Goal: Task Accomplishment & Management: Manage account settings

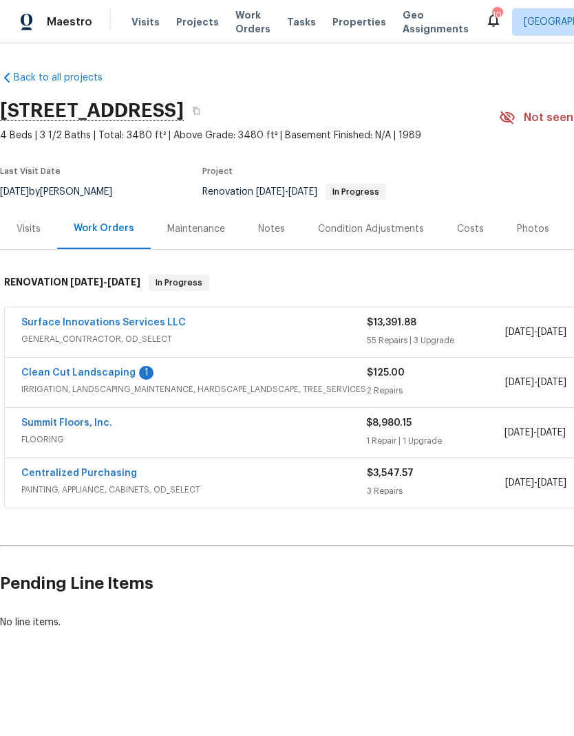
click at [50, 375] on link "Clean Cut Landscaping" at bounding box center [78, 373] width 114 height 10
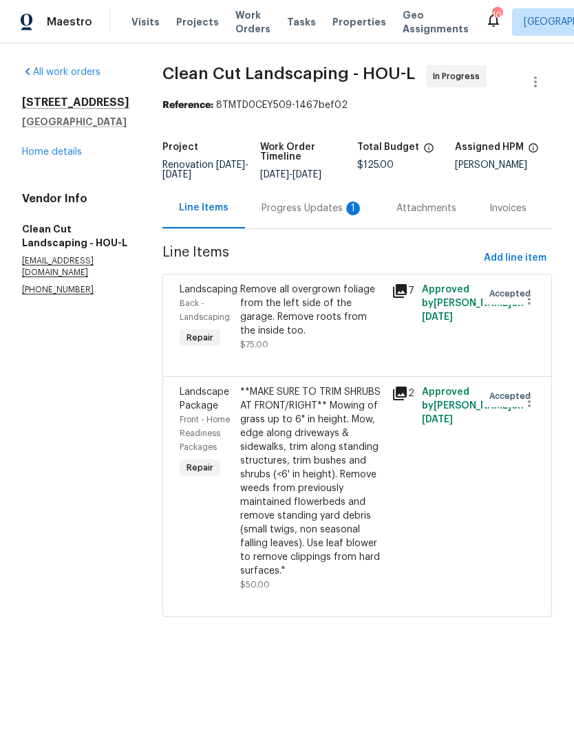
click at [301, 215] on div "Progress Updates 1" at bounding box center [312, 209] width 102 height 14
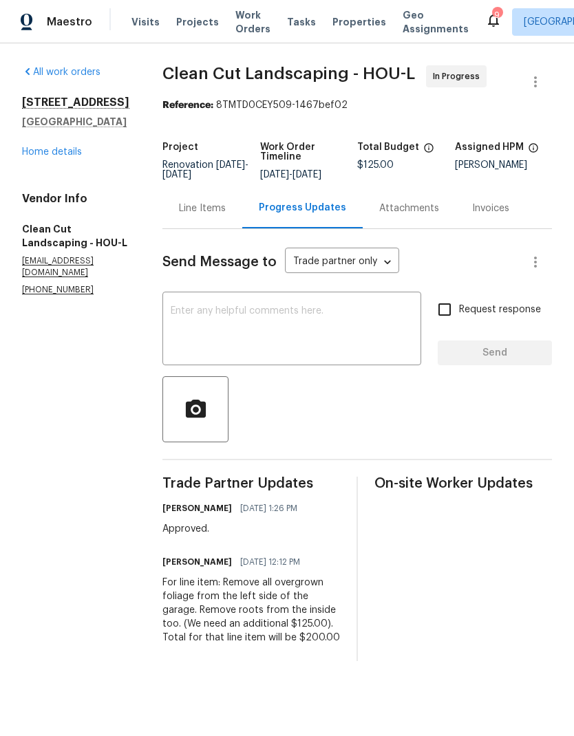
click at [197, 215] on div "Line Items" at bounding box center [202, 209] width 47 height 14
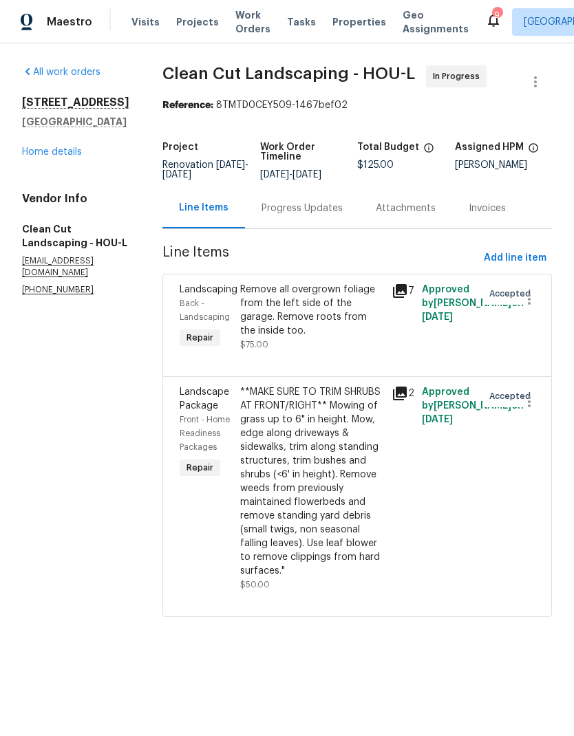
click at [293, 332] on div "Remove all overgrown foliage from the left side of the garage. Remove roots fro…" at bounding box center [311, 310] width 143 height 55
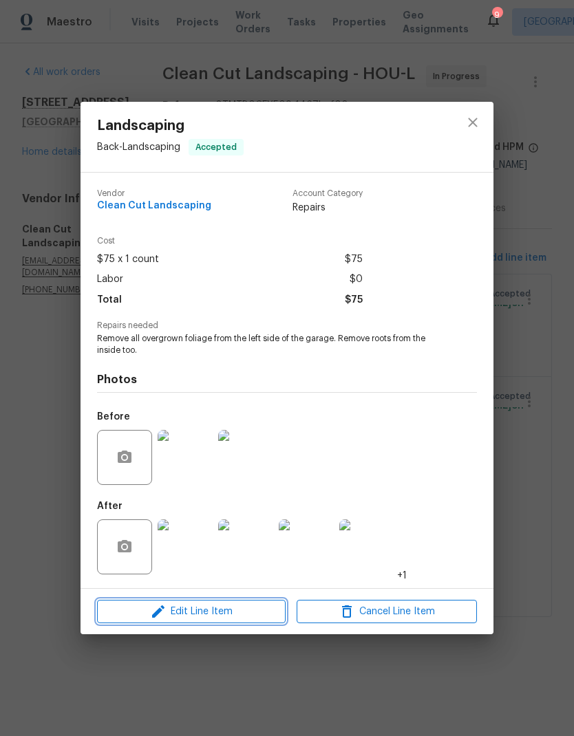
click at [145, 615] on span "Edit Line Item" at bounding box center [191, 611] width 180 height 17
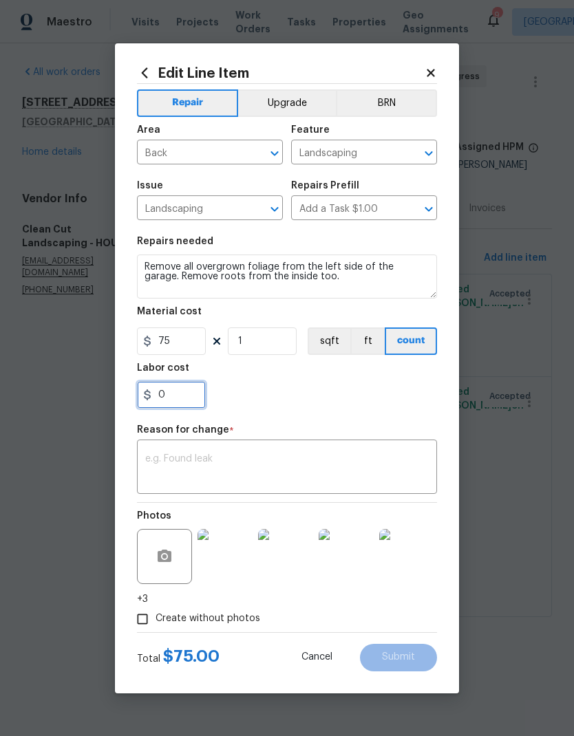
click at [178, 403] on input "0" at bounding box center [171, 395] width 69 height 28
type input "125"
click at [158, 460] on textarea at bounding box center [286, 468] width 283 height 29
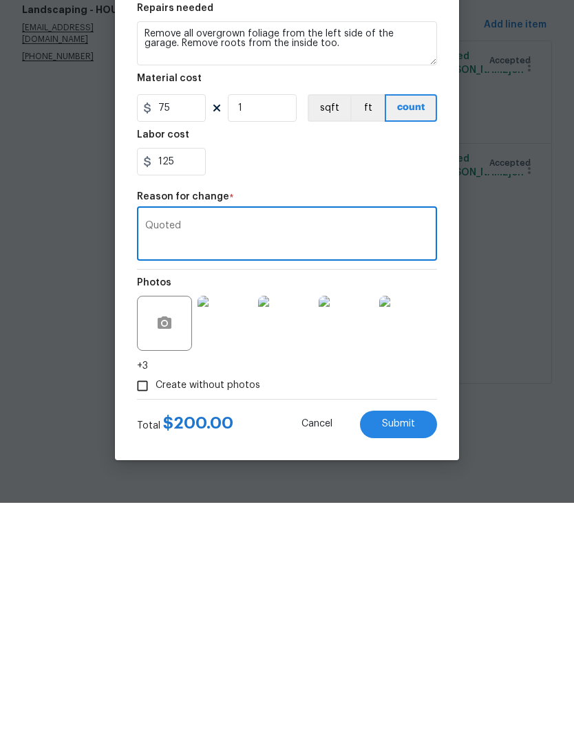
type textarea "Quoted"
click at [422, 644] on button "Submit" at bounding box center [398, 658] width 77 height 28
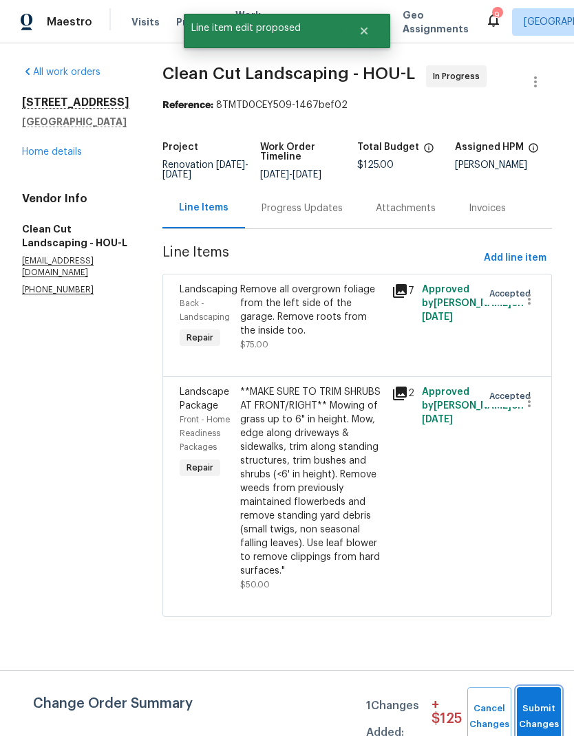
click at [548, 700] on button "Submit Changes" at bounding box center [539, 716] width 44 height 59
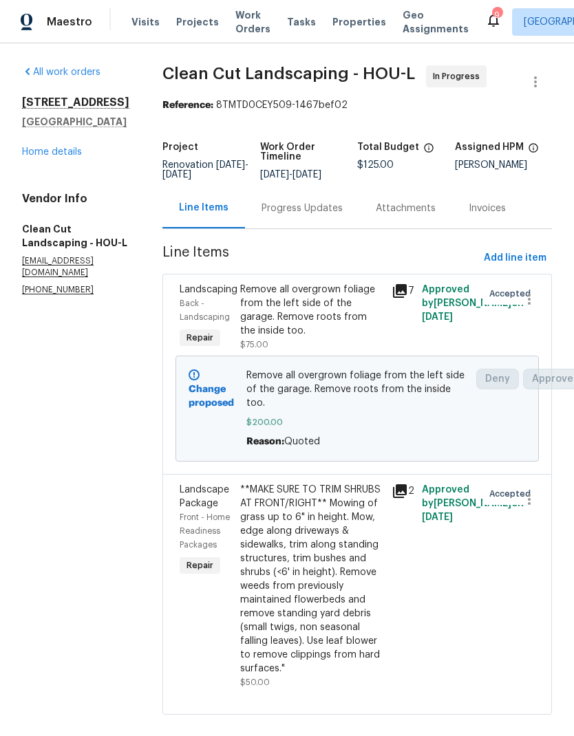
click at [305, 215] on div "Progress Updates" at bounding box center [301, 209] width 81 height 14
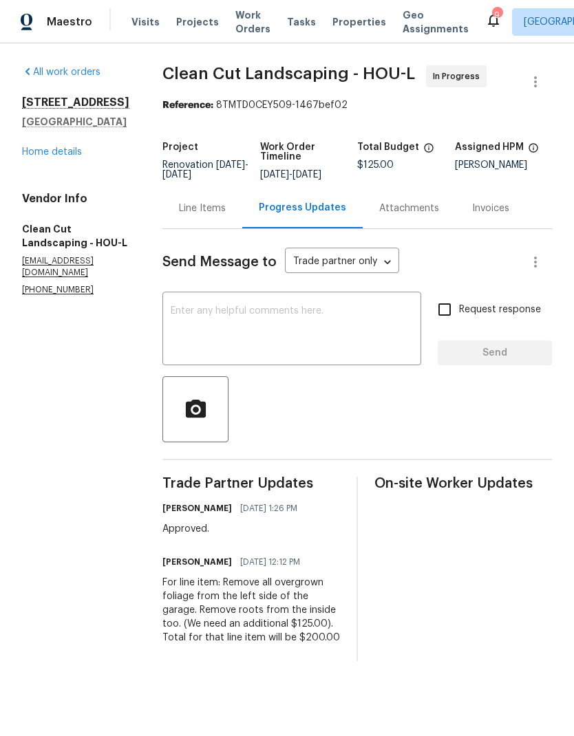
click at [43, 155] on link "Home details" at bounding box center [52, 152] width 60 height 10
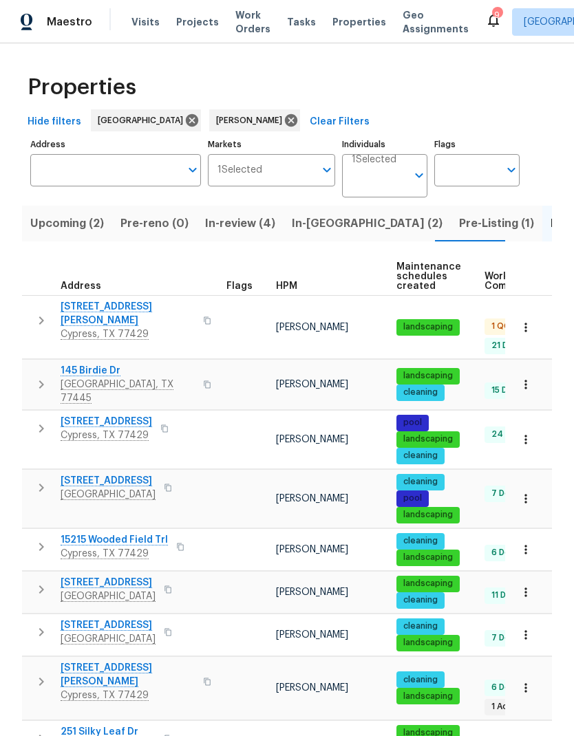
click at [459, 223] on span "Pre-Listing (1)" at bounding box center [496, 223] width 75 height 19
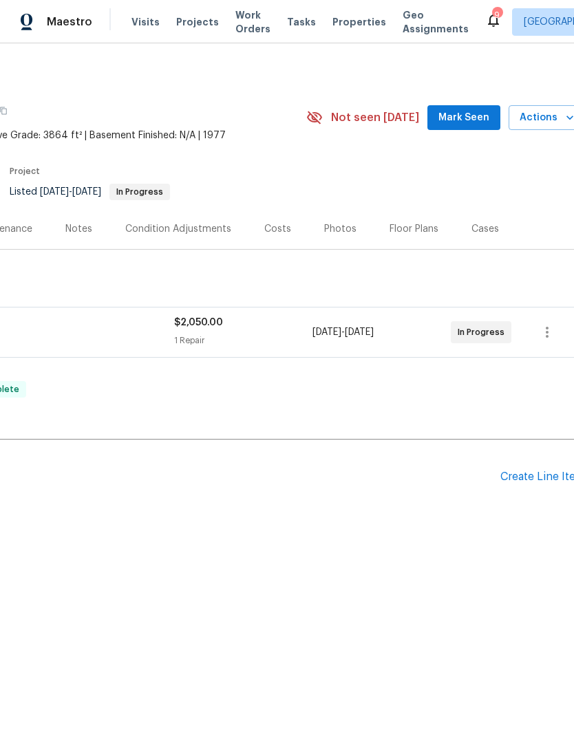
scroll to position [0, 191]
click at [344, 226] on div "Photos" at bounding box center [341, 229] width 32 height 14
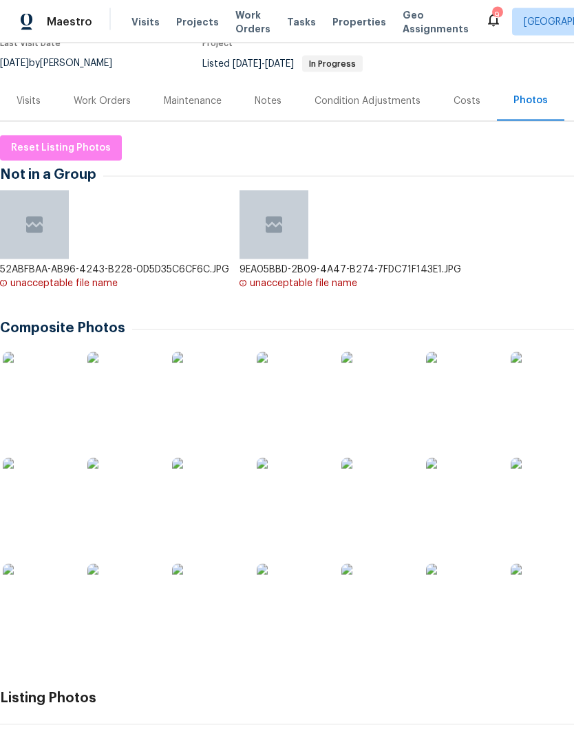
scroll to position [128, 0]
click at [45, 352] on img at bounding box center [37, 386] width 69 height 69
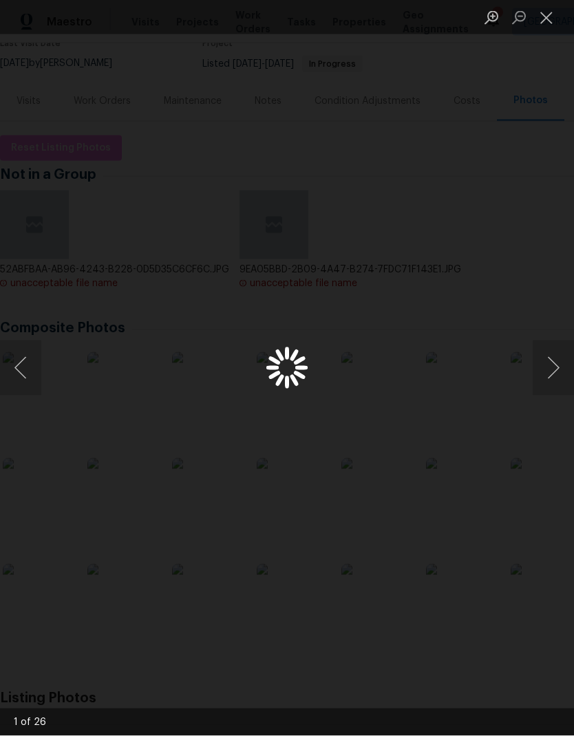
scroll to position [52, 0]
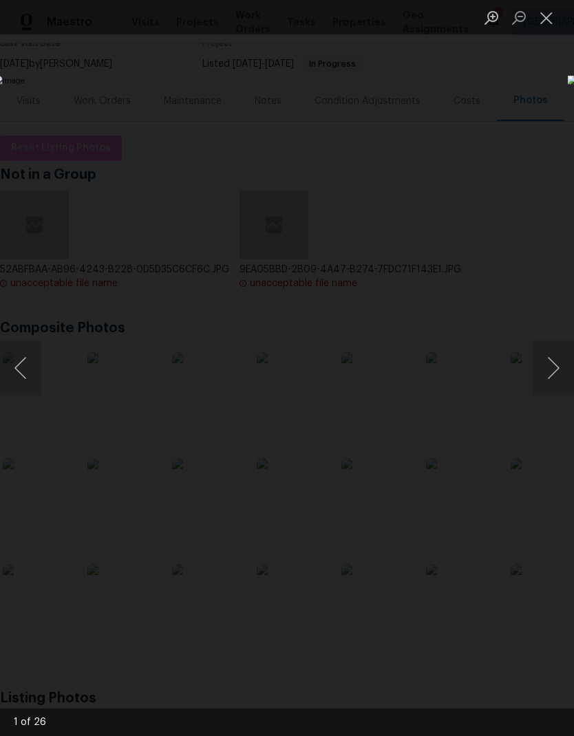
click at [543, 380] on button "Next image" at bounding box center [552, 367] width 41 height 55
click at [557, 374] on button "Next image" at bounding box center [552, 367] width 41 height 55
click at [556, 375] on button "Next image" at bounding box center [552, 367] width 41 height 55
click at [559, 371] on button "Next image" at bounding box center [552, 367] width 41 height 55
click at [557, 370] on button "Next image" at bounding box center [552, 367] width 41 height 55
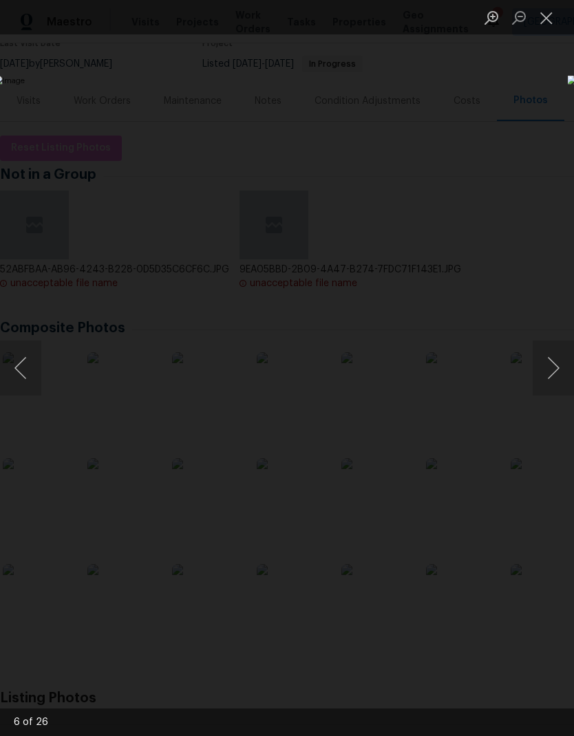
click at [556, 371] on button "Next image" at bounding box center [552, 367] width 41 height 55
click at [554, 372] on button "Next image" at bounding box center [552, 367] width 41 height 55
click at [556, 374] on button "Next image" at bounding box center [552, 367] width 41 height 55
click at [553, 375] on button "Next image" at bounding box center [552, 367] width 41 height 55
click at [559, 372] on button "Next image" at bounding box center [552, 367] width 41 height 55
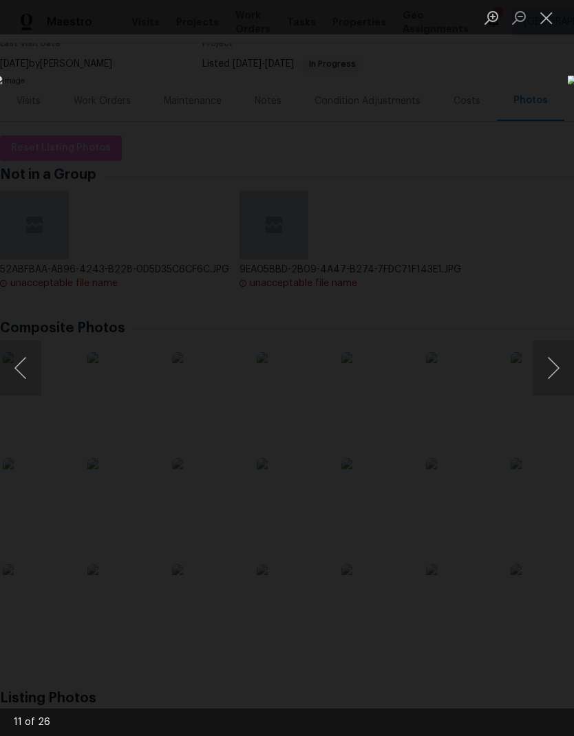
click at [556, 374] on button "Next image" at bounding box center [552, 367] width 41 height 55
click at [554, 376] on button "Next image" at bounding box center [552, 367] width 41 height 55
click at [552, 376] on button "Next image" at bounding box center [552, 367] width 41 height 55
click at [555, 367] on button "Next image" at bounding box center [552, 367] width 41 height 55
click at [552, 369] on button "Next image" at bounding box center [552, 367] width 41 height 55
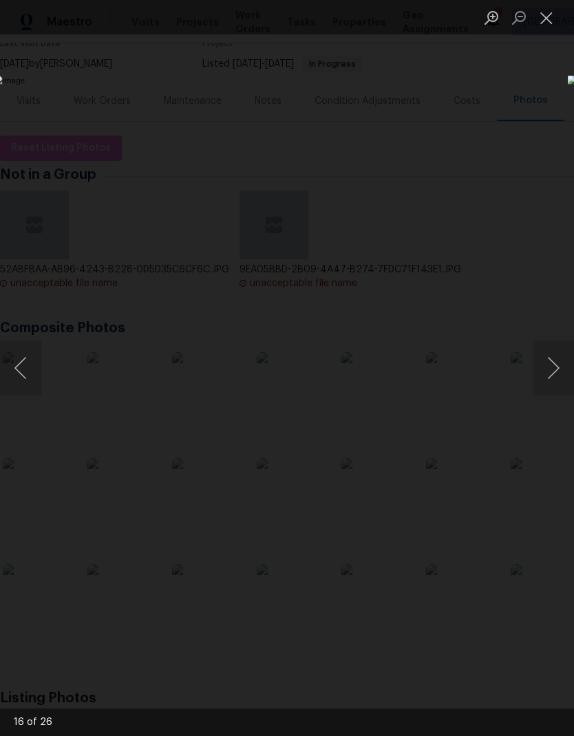
click at [552, 369] on button "Next image" at bounding box center [552, 367] width 41 height 55
click at [553, 370] on button "Next image" at bounding box center [552, 367] width 41 height 55
click at [551, 369] on button "Next image" at bounding box center [552, 367] width 41 height 55
click at [550, 370] on button "Next image" at bounding box center [552, 367] width 41 height 55
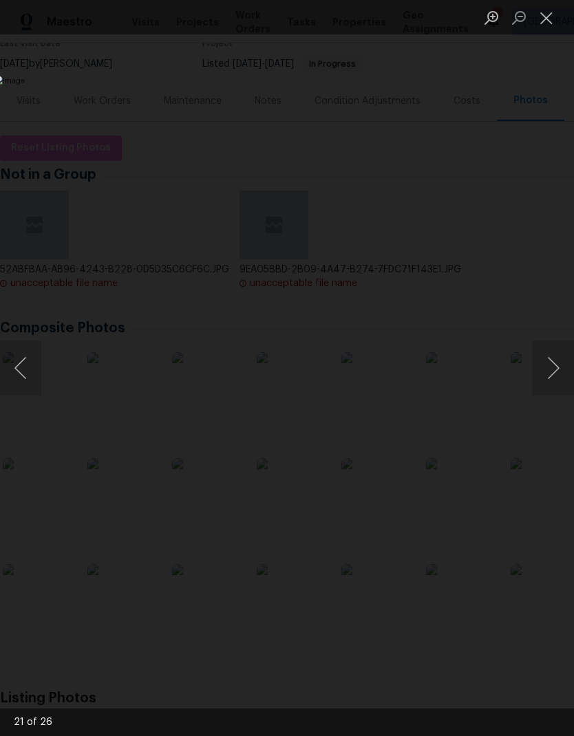
click at [548, 369] on button "Next image" at bounding box center [552, 367] width 41 height 55
click at [551, 369] on button "Next image" at bounding box center [552, 367] width 41 height 55
click at [546, 378] on button "Next image" at bounding box center [552, 367] width 41 height 55
click at [549, 376] on button "Next image" at bounding box center [552, 367] width 41 height 55
click at [550, 372] on button "Next image" at bounding box center [552, 367] width 41 height 55
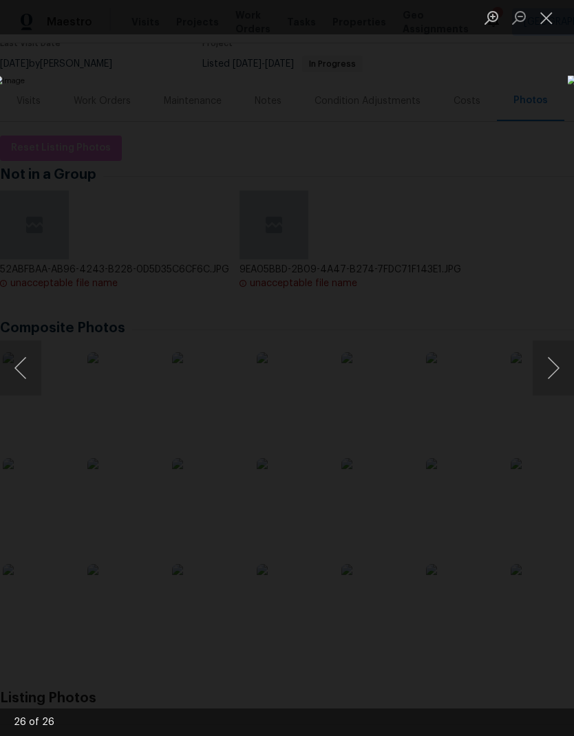
click at [550, 371] on button "Next image" at bounding box center [552, 367] width 41 height 55
click at [471, 674] on div "Lightbox" at bounding box center [287, 368] width 574 height 736
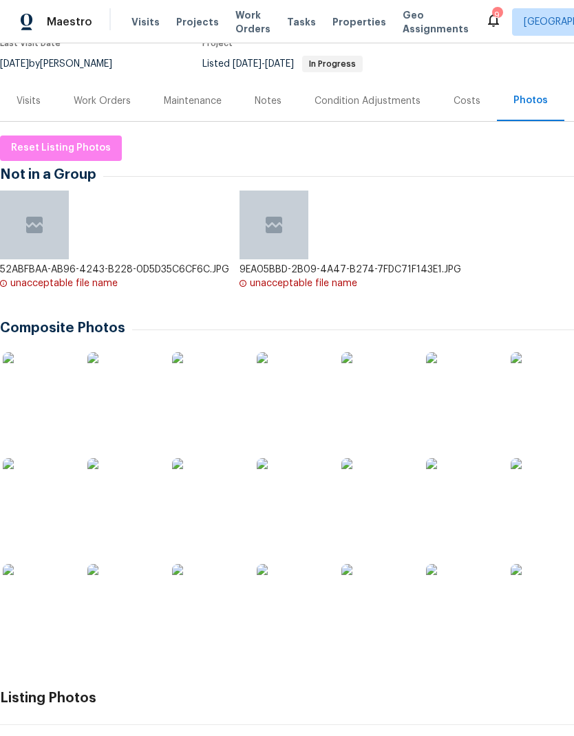
click at [106, 94] on div "Work Orders" at bounding box center [102, 101] width 57 height 14
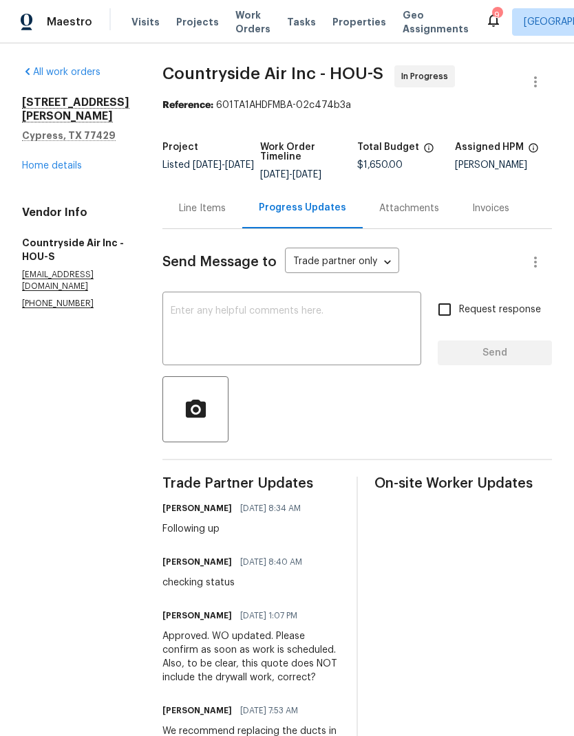
click at [42, 164] on link "Home details" at bounding box center [52, 166] width 60 height 10
